Goal: Check status

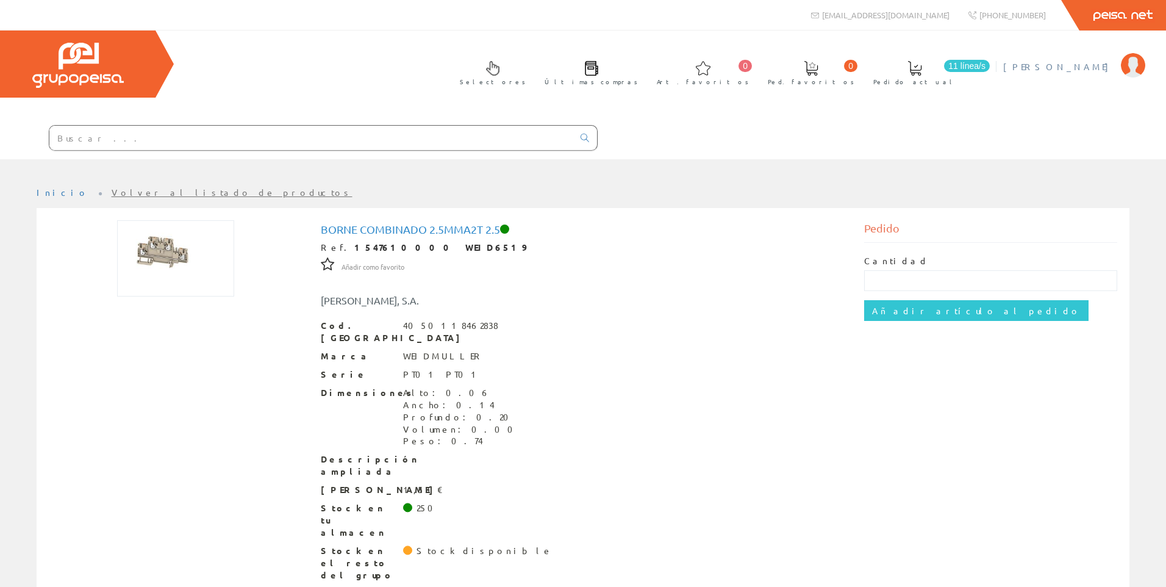
click at [1093, 71] on span "[PERSON_NAME]" at bounding box center [1059, 66] width 112 height 12
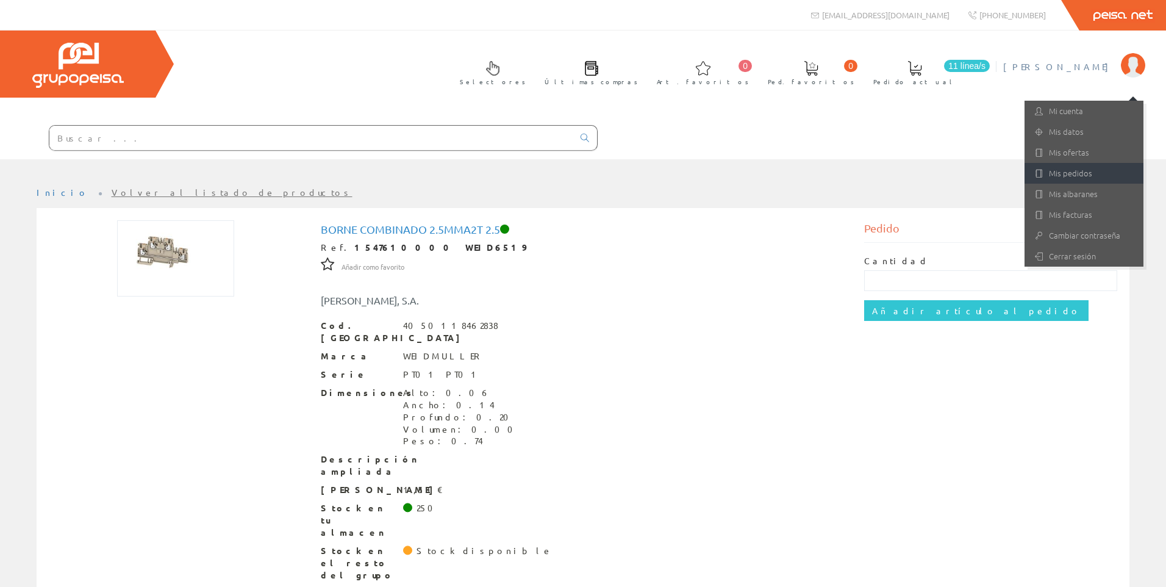
click at [1059, 171] on link "Mis pedidos" at bounding box center [1083, 173] width 119 height 21
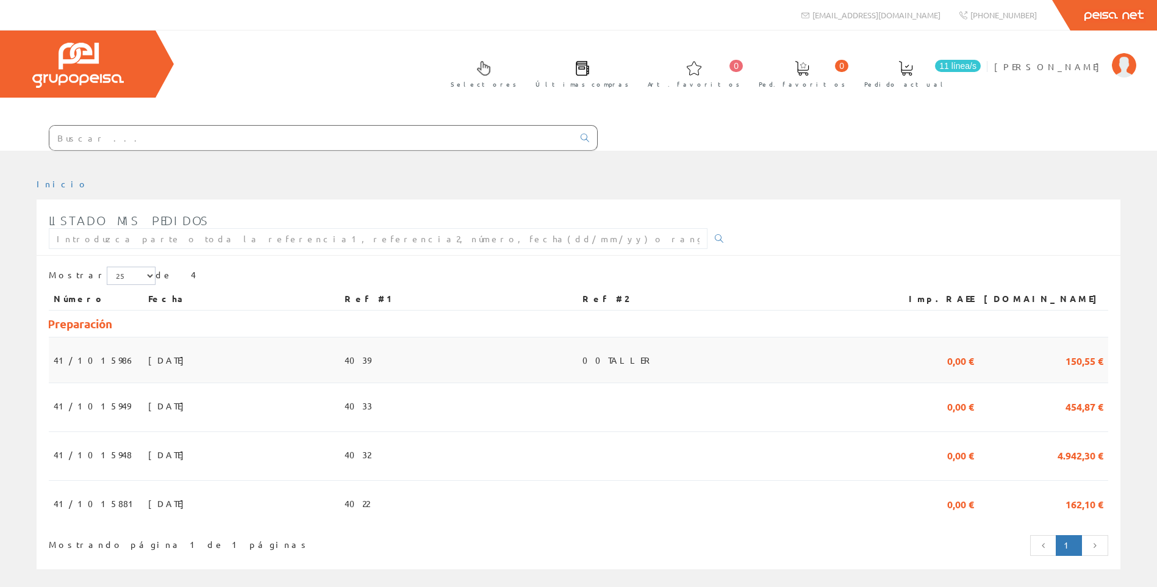
click at [371, 357] on span "4039" at bounding box center [357, 359] width 26 height 21
